Goal: Navigation & Orientation: Find specific page/section

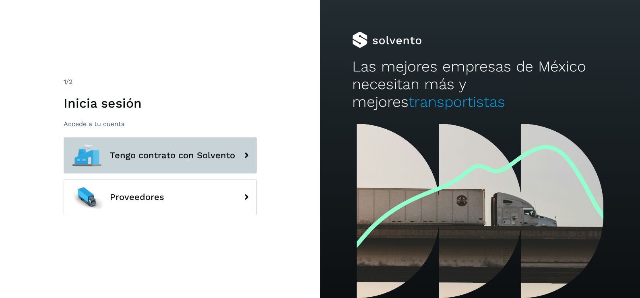
click at [162, 154] on span "Tengo contrato con Solvento" at bounding box center [172, 156] width 125 height 10
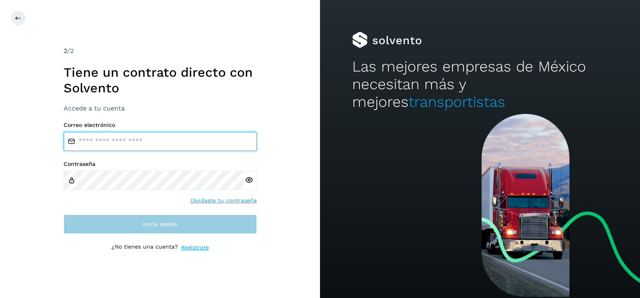
type input "**********"
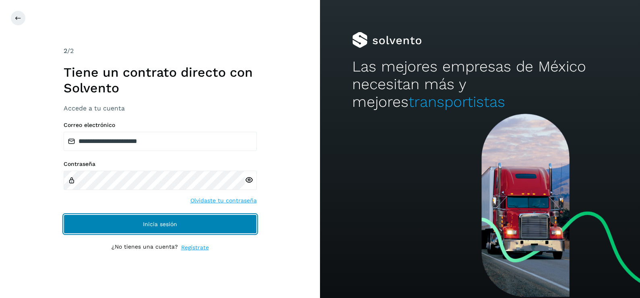
click at [204, 229] on button "Inicia sesión" at bounding box center [160, 224] width 193 height 19
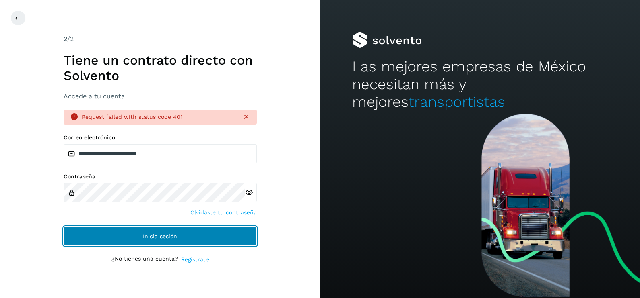
click at [216, 234] on button "Inicia sesión" at bounding box center [160, 236] width 193 height 19
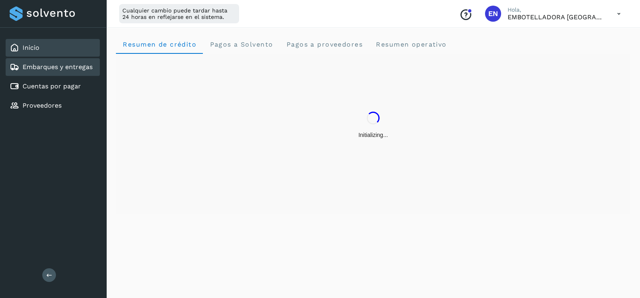
click at [43, 66] on link "Embarques y entregas" at bounding box center [58, 67] width 70 height 8
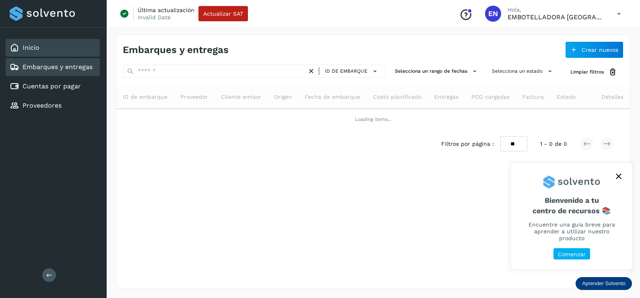
click at [84, 40] on div "Inicio" at bounding box center [53, 48] width 94 height 18
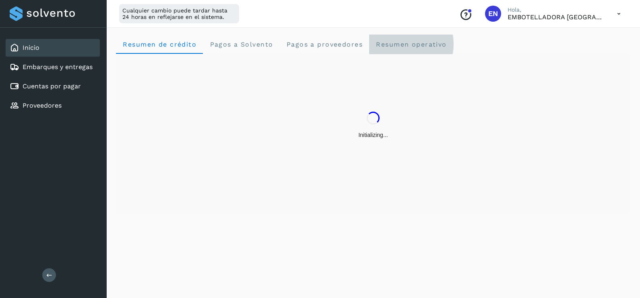
click at [385, 37] on operativo "Resumen operativo" at bounding box center [411, 44] width 84 height 19
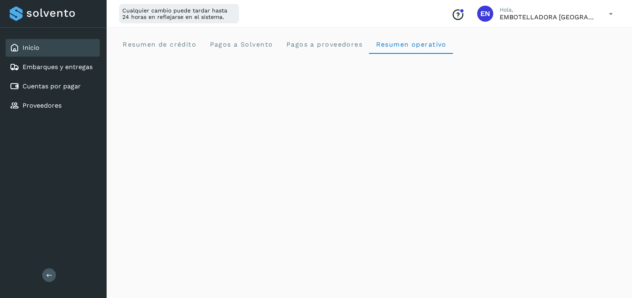
scroll to position [931, 0]
